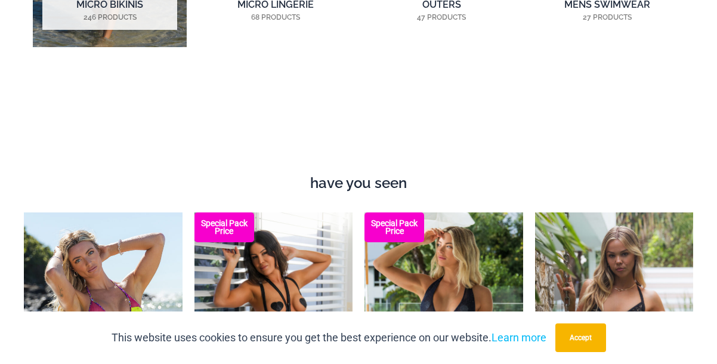
scroll to position [1026, 0]
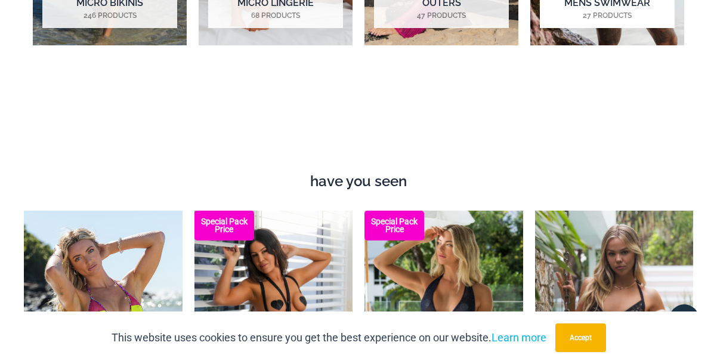
click at [601, 28] on h2 "Mens Swimwear 27 Products" at bounding box center [607, 9] width 135 height 37
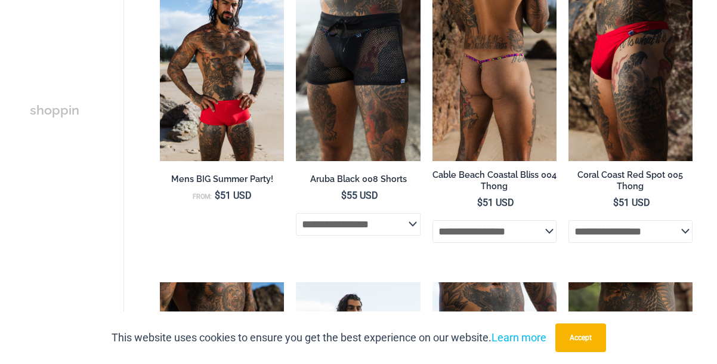
scroll to position [277, 0]
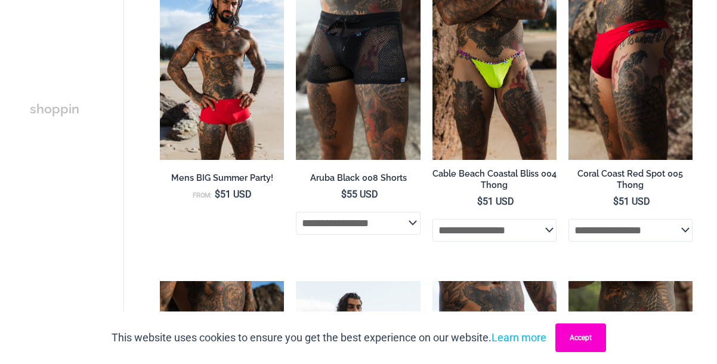
click at [586, 333] on button "Accept" at bounding box center [580, 337] width 51 height 29
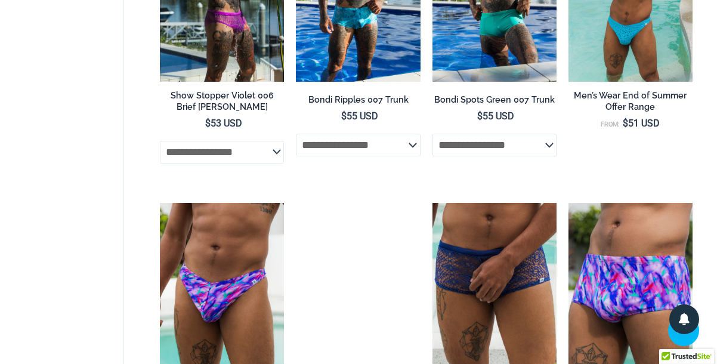
scroll to position [1280, 0]
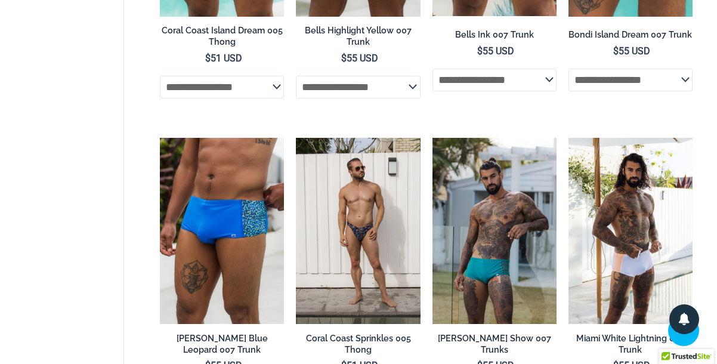
scroll to position [1653, 0]
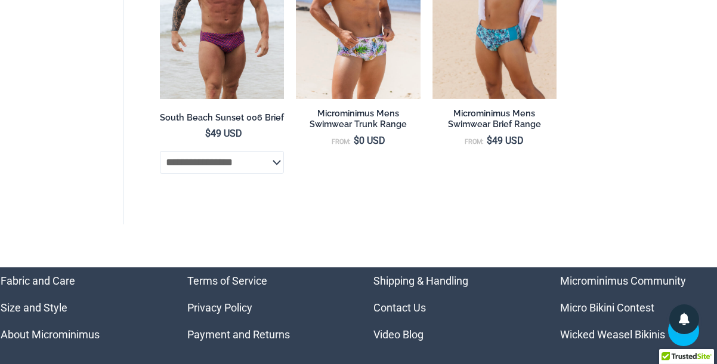
scroll to position [2185, 0]
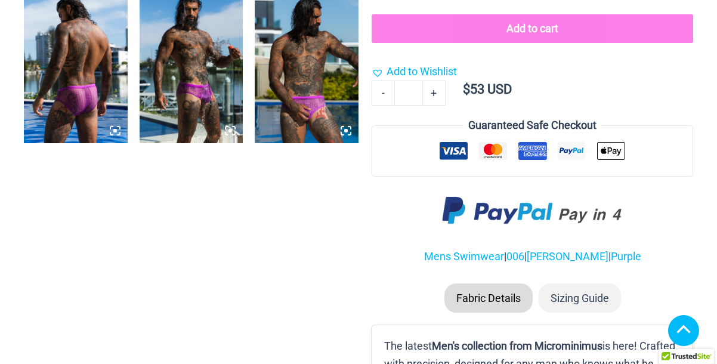
scroll to position [817, 0]
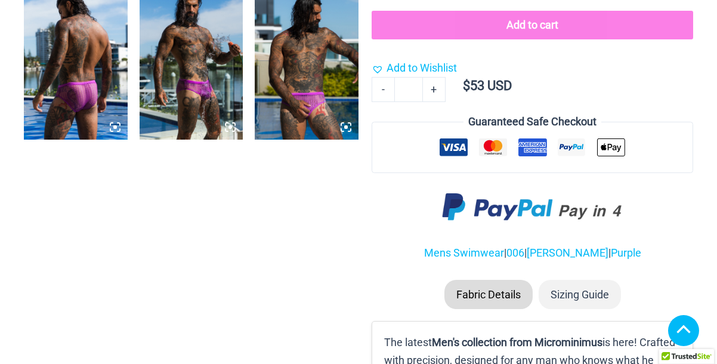
click at [185, 139] on img at bounding box center [192, 61] width 104 height 155
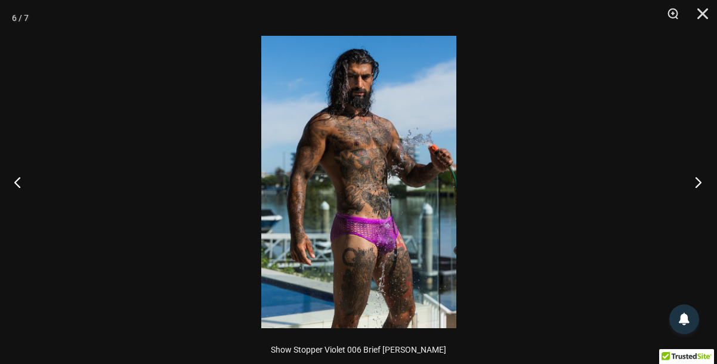
click at [698, 181] on button "Next" at bounding box center [694, 182] width 45 height 60
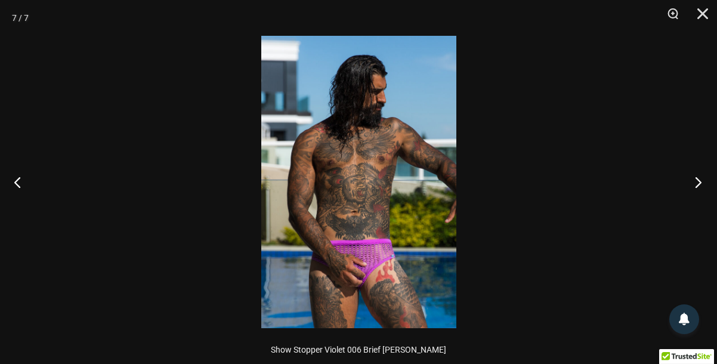
click at [698, 181] on button "Next" at bounding box center [694, 182] width 45 height 60
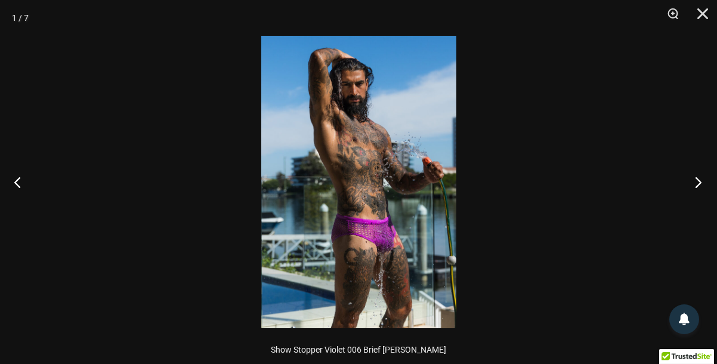
click at [698, 181] on button "Next" at bounding box center [694, 182] width 45 height 60
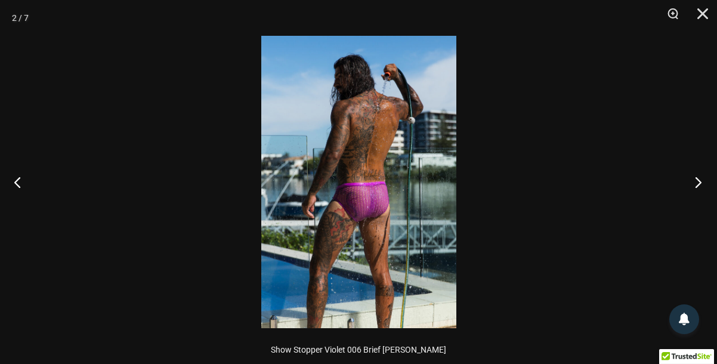
click at [698, 181] on button "Next" at bounding box center [694, 182] width 45 height 60
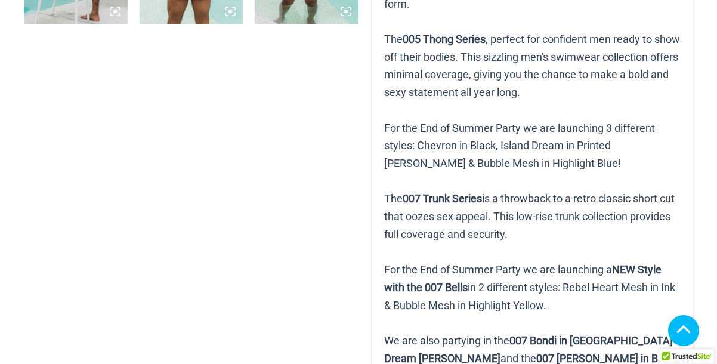
scroll to position [945, 0]
